Goal: Task Accomplishment & Management: Manage account settings

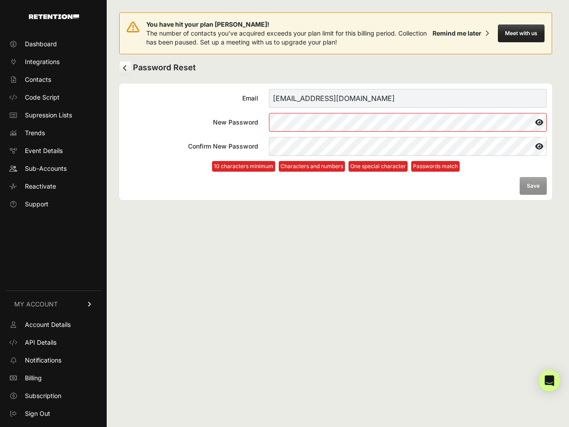
click at [521, 33] on button "Meet with us" at bounding box center [521, 33] width 47 height 18
click at [540, 122] on icon at bounding box center [539, 122] width 15 height 14
click at [540, 146] on icon at bounding box center [539, 146] width 16 height 14
click at [533, 186] on form "Email [EMAIL_ADDRESS][DOMAIN_NAME] New Password Confirm New Password 10 charact…" at bounding box center [336, 142] width 423 height 106
click at [550, 381] on icon "Open Intercom Messenger" at bounding box center [549, 380] width 9 height 11
